Goal: Register for event/course

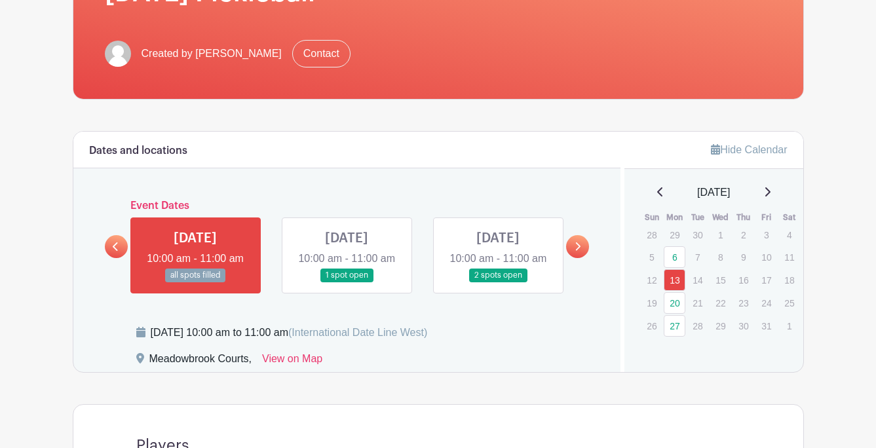
scroll to position [235, 0]
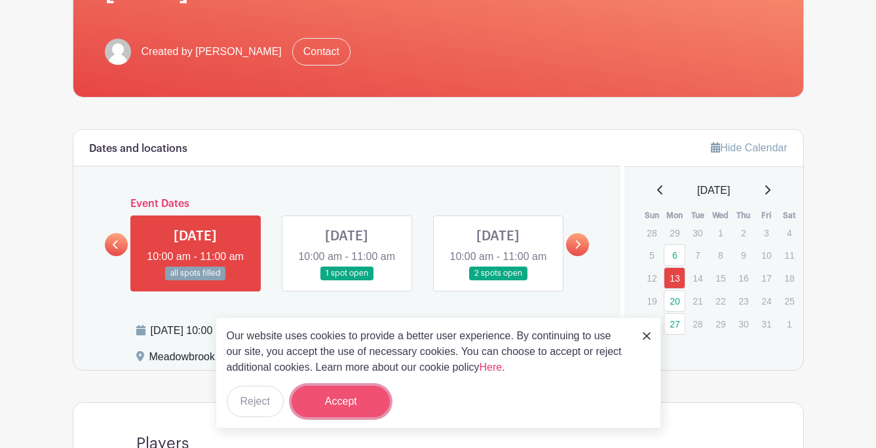
click at [354, 402] on button "Accept" at bounding box center [340, 401] width 98 height 31
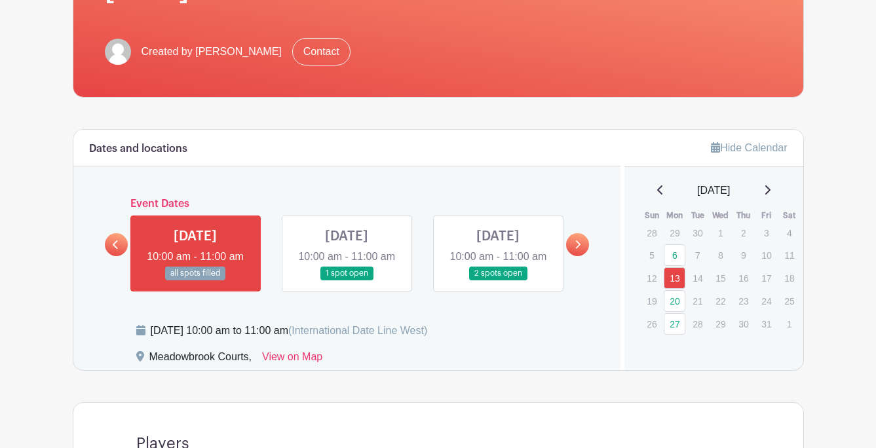
click at [498, 280] on link at bounding box center [498, 280] width 0 height 0
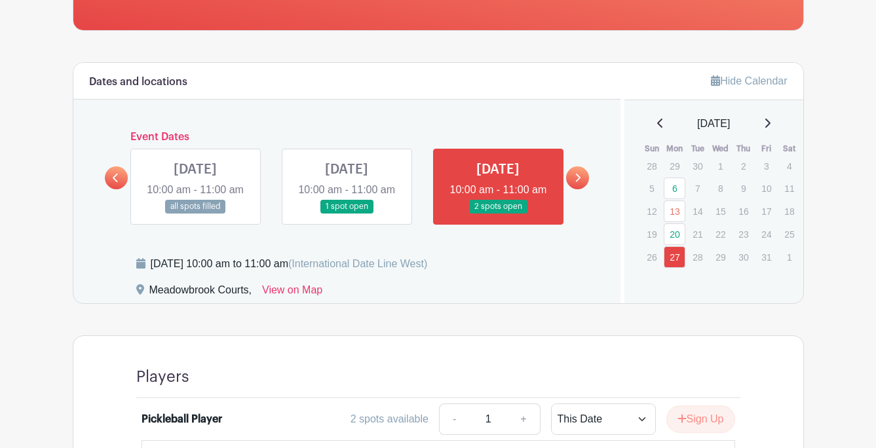
scroll to position [295, 0]
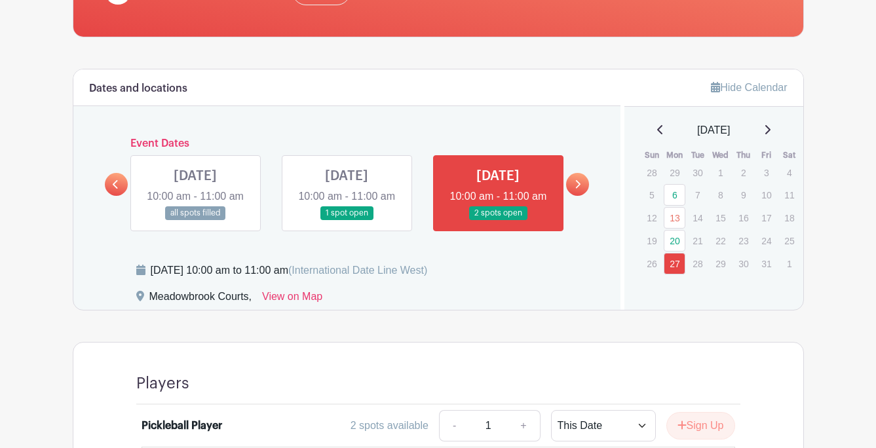
click at [577, 189] on icon at bounding box center [578, 184] width 5 height 9
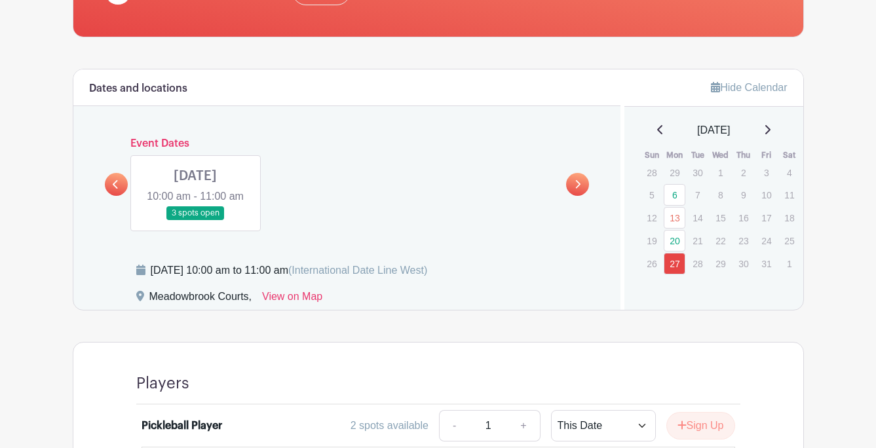
click at [195, 220] on link at bounding box center [195, 220] width 0 height 0
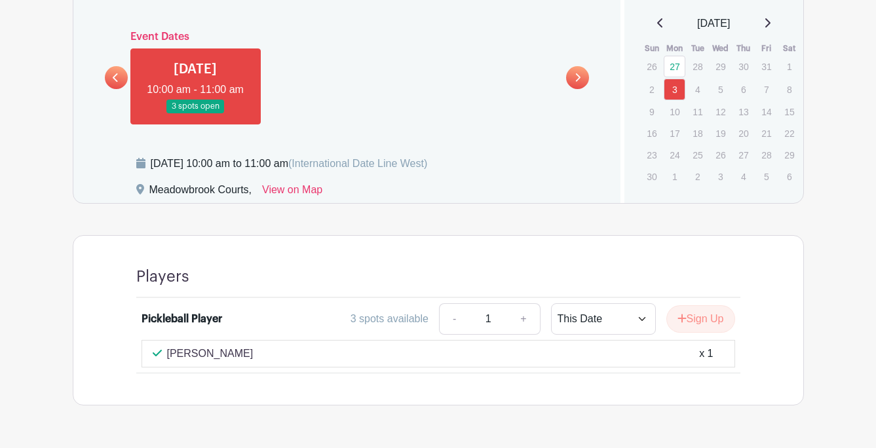
scroll to position [461, 0]
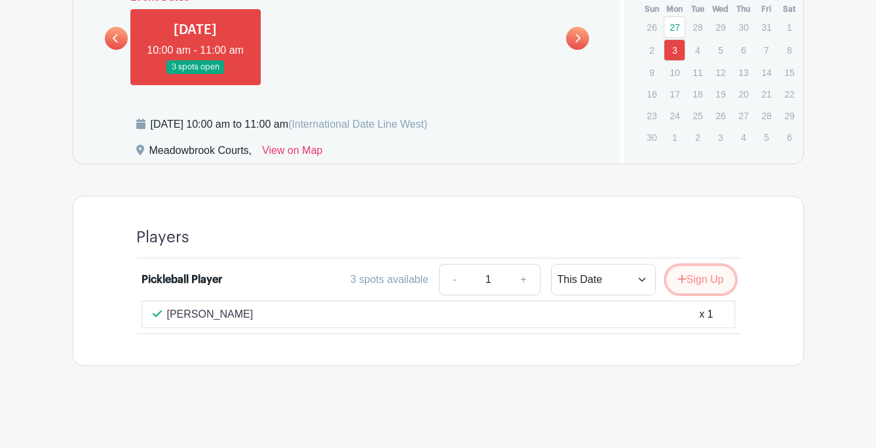
click at [698, 282] on button "Sign Up" at bounding box center [700, 280] width 69 height 28
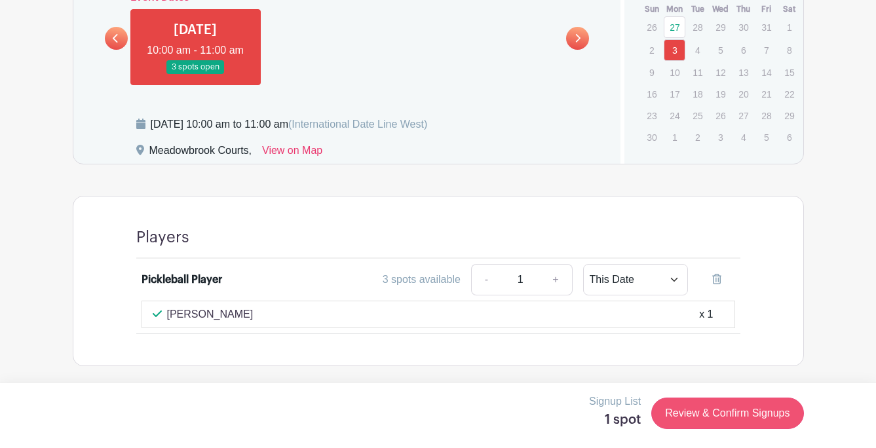
scroll to position [460, 0]
click at [728, 415] on link "Review & Confirm Signups" at bounding box center [727, 413] width 152 height 31
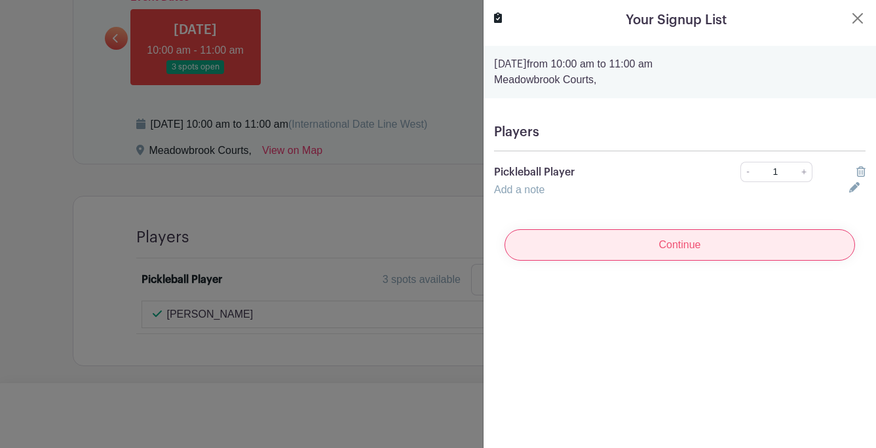
click at [692, 247] on input "Continue" at bounding box center [679, 244] width 350 height 31
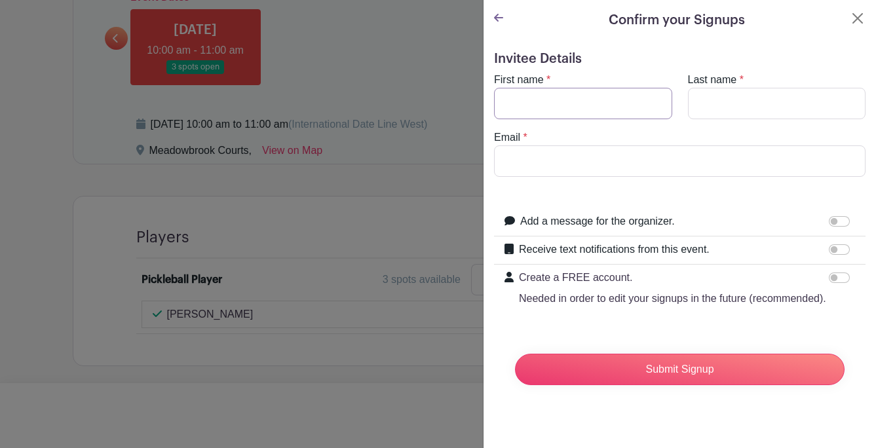
click at [590, 102] on input "First name" at bounding box center [583, 103] width 178 height 31
type input "[PERSON_NAME]"
type input "[PERSON_NAME][EMAIL_ADDRESS][PERSON_NAME][DOMAIN_NAME]"
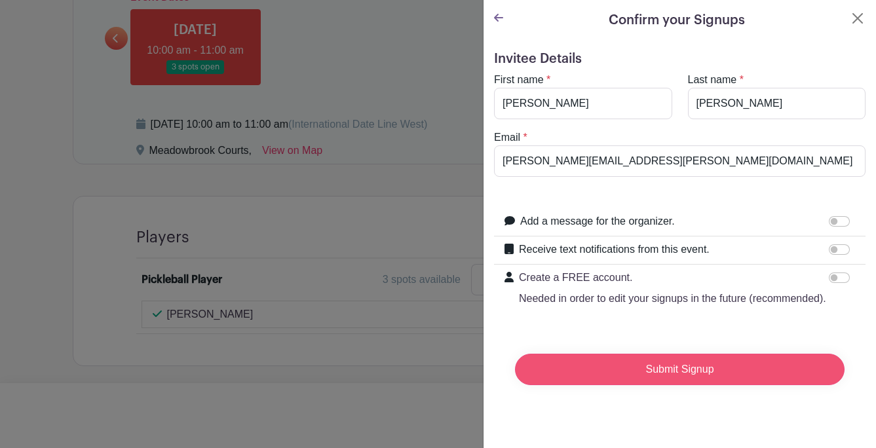
click at [659, 373] on input "Submit Signup" at bounding box center [679, 369] width 329 height 31
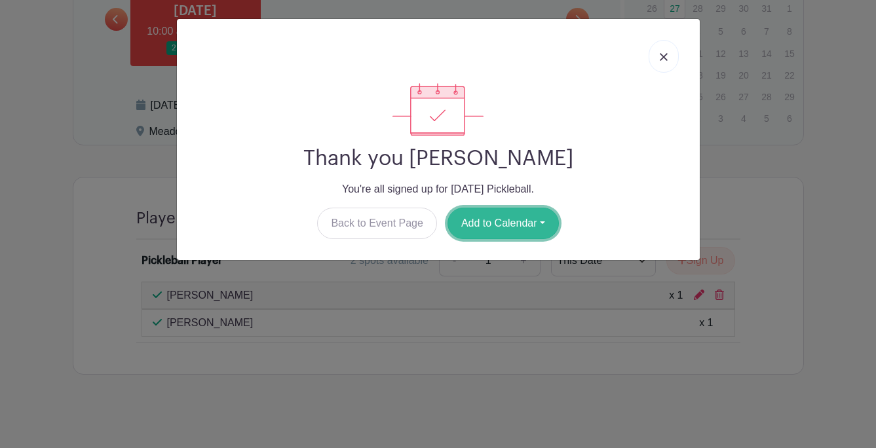
click at [516, 220] on button "Add to Calendar" at bounding box center [502, 223] width 111 height 31
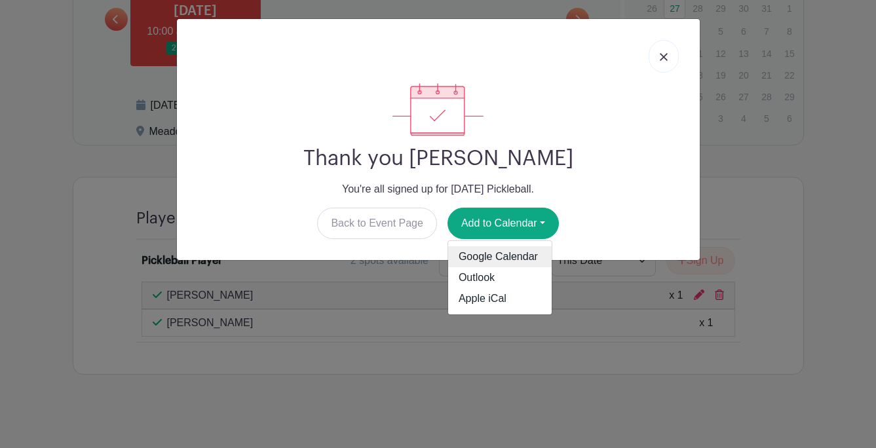
click at [521, 257] on link "Google Calendar" at bounding box center [499, 256] width 103 height 21
